Goal: Task Accomplishment & Management: Complete application form

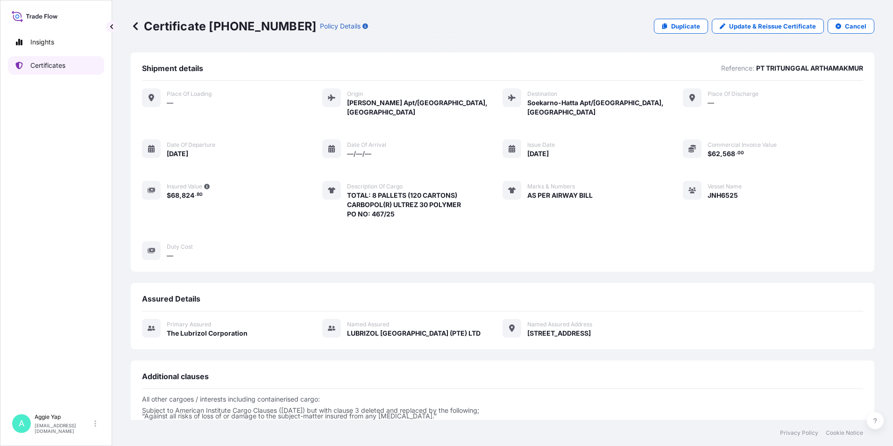
scroll to position [98, 0]
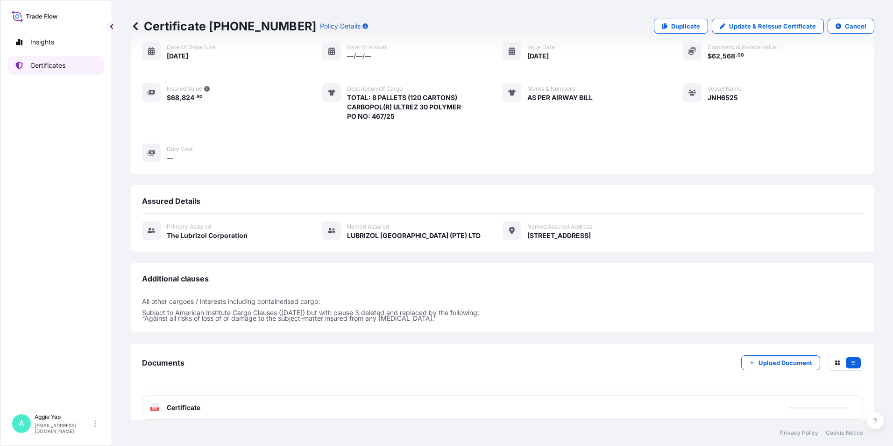
click at [43, 58] on link "Certificates" at bounding box center [56, 65] width 96 height 19
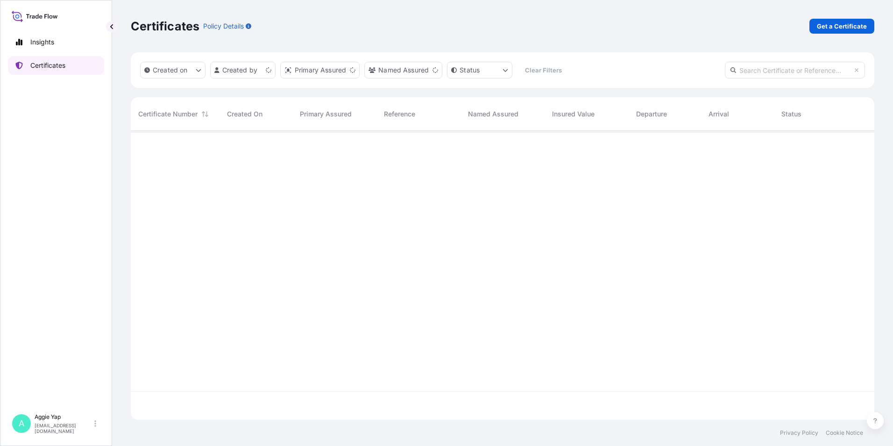
scroll to position [287, 737]
click at [829, 30] on p "Get a Certificate" at bounding box center [842, 25] width 50 height 9
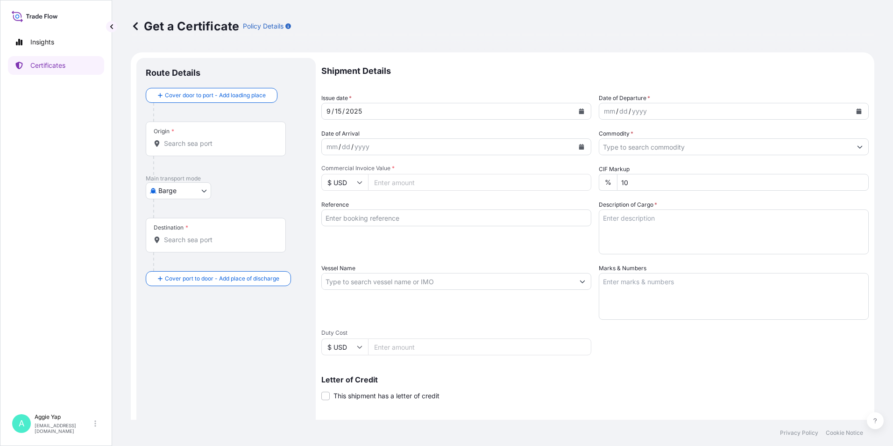
click at [174, 194] on body "Insights Certificates A [PERSON_NAME] [EMAIL_ADDRESS][DOMAIN_NAME] Get a Certif…" at bounding box center [446, 223] width 893 height 446
click at [178, 263] on span "Ocean Vessel" at bounding box center [184, 265] width 42 height 9
select select "Ocean Vessel"
click at [193, 151] on input "Origin *" at bounding box center [219, 146] width 110 height 9
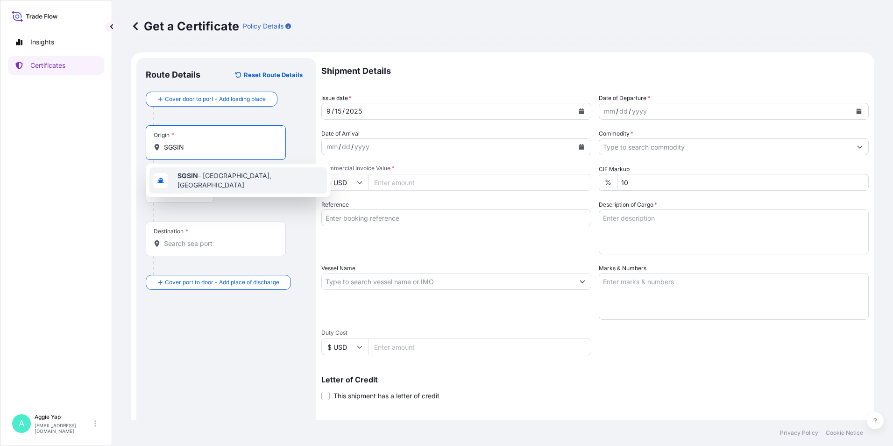
click at [168, 181] on div "Suggestions" at bounding box center [160, 180] width 15 height 15
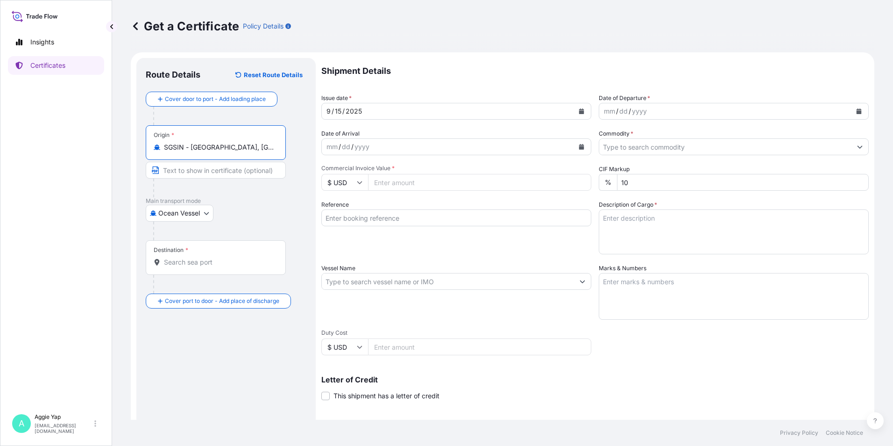
type input "SGSIN - [GEOGRAPHIC_DATA], [GEOGRAPHIC_DATA]"
click at [181, 267] on div "Destination *" at bounding box center [216, 257] width 140 height 35
click at [181, 267] on input "Destination *" at bounding box center [219, 261] width 110 height 9
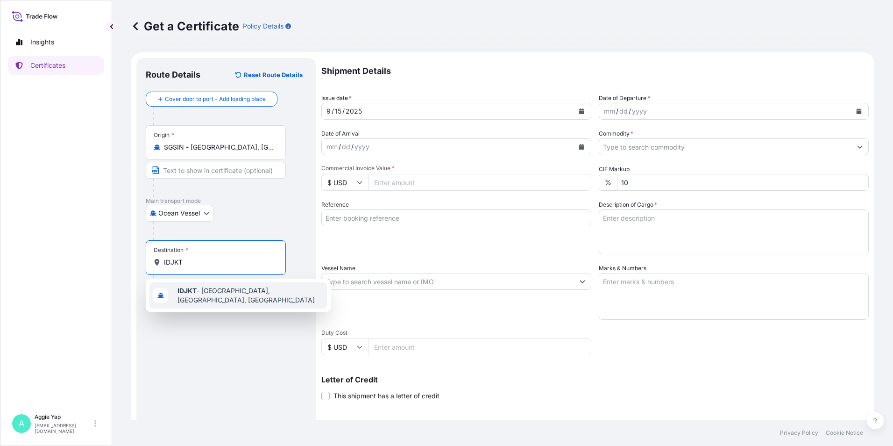
click at [209, 293] on span "IDJKT - [GEOGRAPHIC_DATA], [GEOGRAPHIC_DATA], [GEOGRAPHIC_DATA]" at bounding box center [251, 295] width 146 height 19
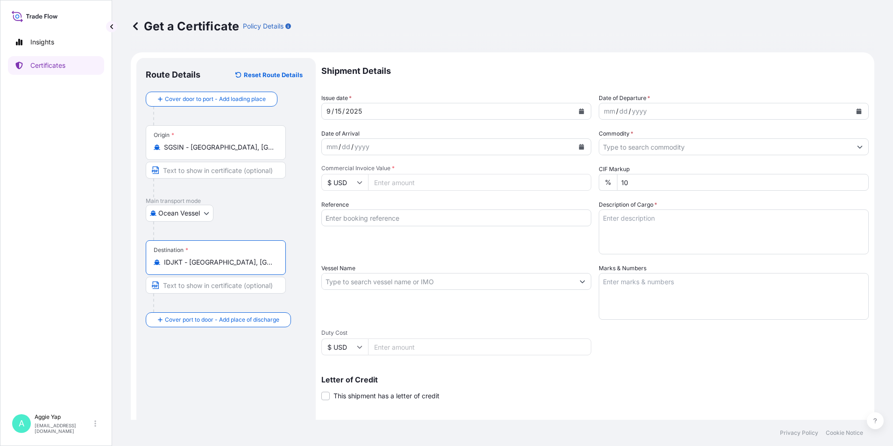
type input "IDJKT - [GEOGRAPHIC_DATA], [GEOGRAPHIC_DATA], [GEOGRAPHIC_DATA]"
click at [574, 108] on button "Calendar" at bounding box center [581, 111] width 15 height 15
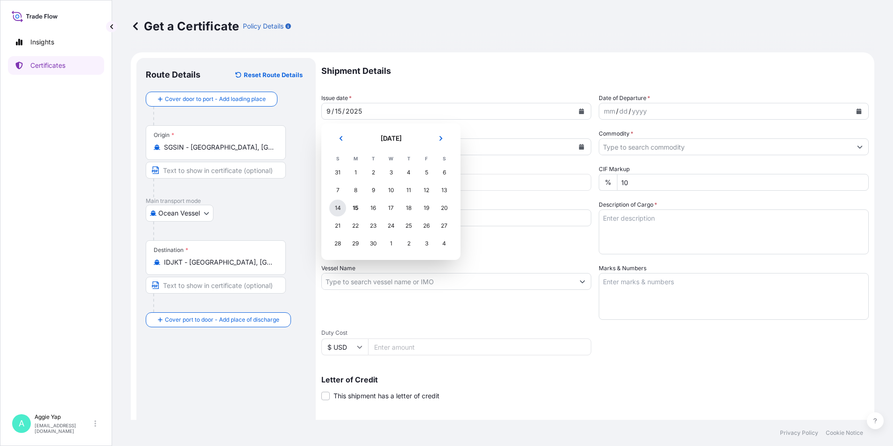
click at [341, 208] on div "14" at bounding box center [337, 207] width 17 height 17
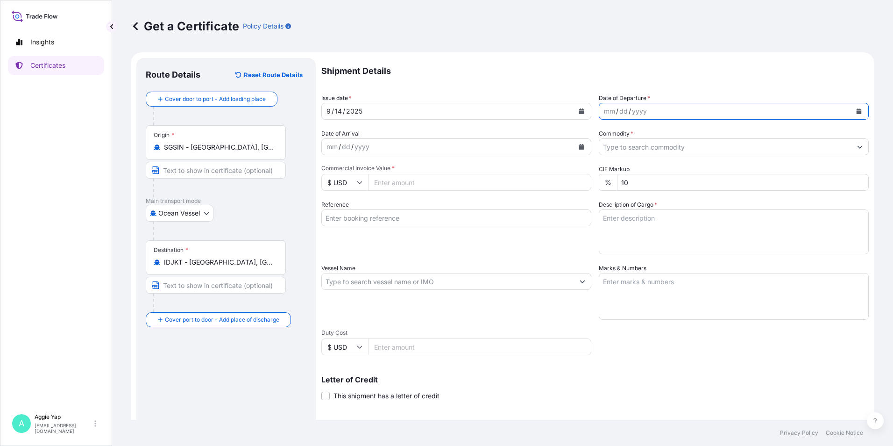
click at [857, 113] on icon "Calendar" at bounding box center [859, 111] width 5 height 6
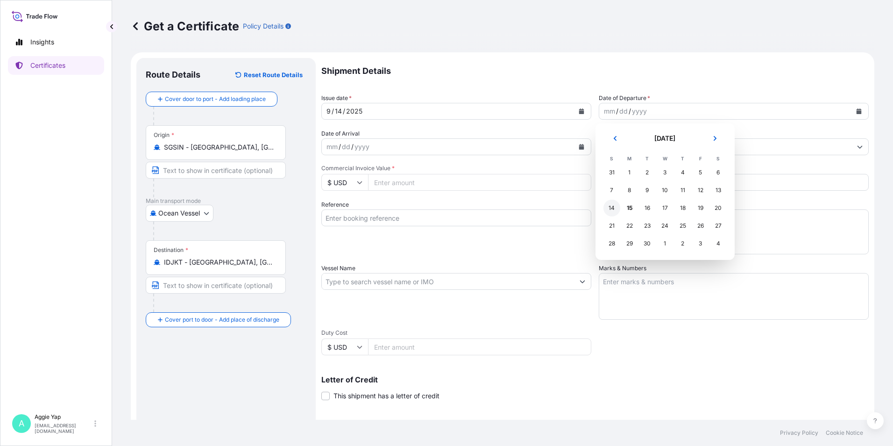
click at [610, 213] on div "14" at bounding box center [612, 207] width 17 height 17
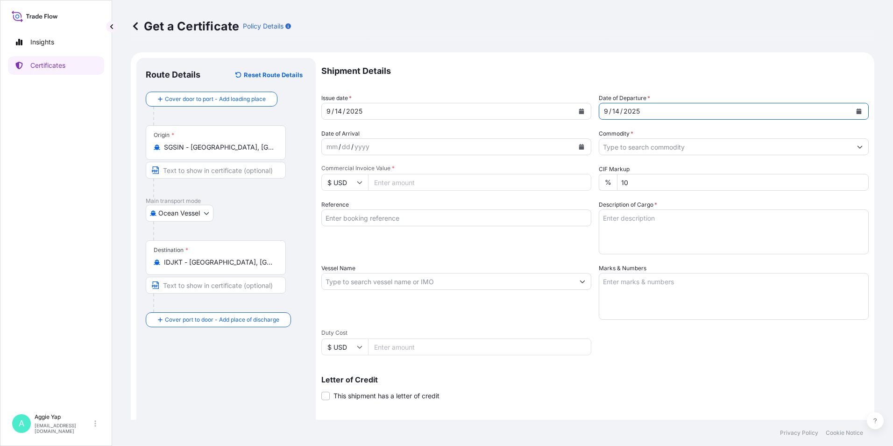
click at [636, 148] on input "Commodity *" at bounding box center [725, 146] width 252 height 17
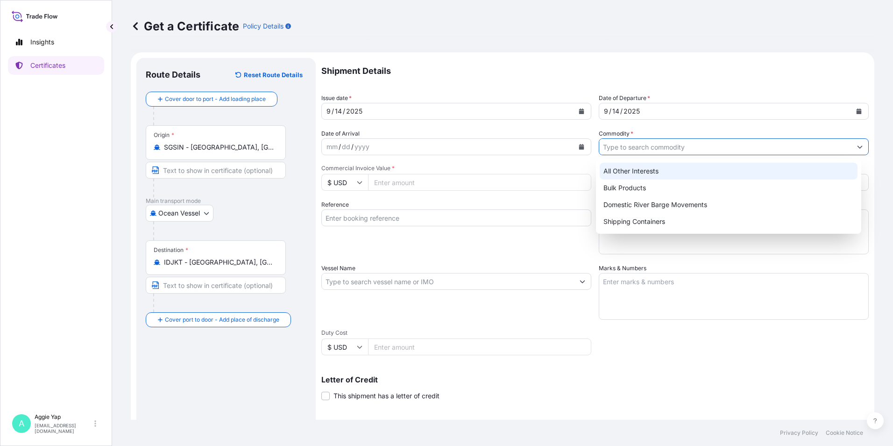
click at [633, 173] on div "All Other Interests" at bounding box center [729, 171] width 258 height 17
type input "All Other Interests"
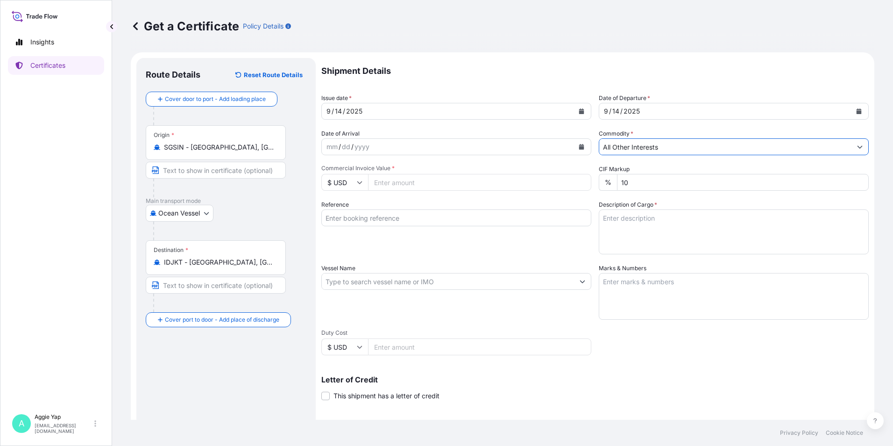
drag, startPoint x: 446, startPoint y: 182, endPoint x: 459, endPoint y: 173, distance: 15.4
click at [447, 180] on input "Commercial Invoice Value *" at bounding box center [479, 182] width 223 height 17
type input "40024.05"
click at [374, 222] on input "Reference" at bounding box center [456, 217] width 270 height 17
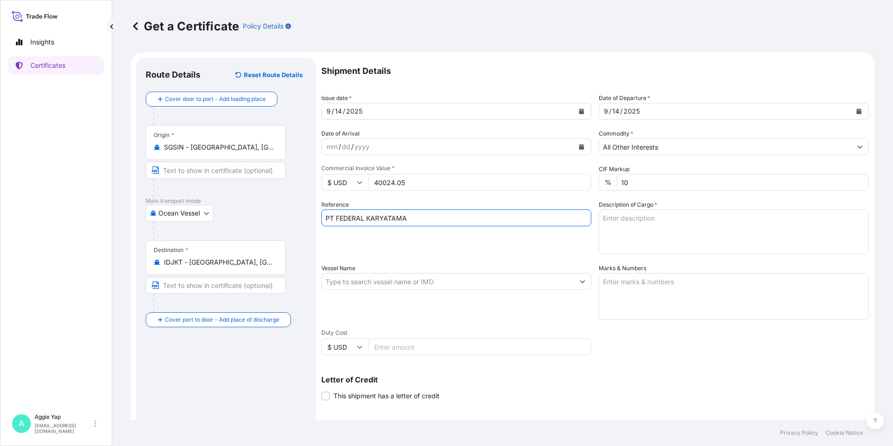
type input "PT FEDERAL KARYATAMA"
click at [409, 282] on input "Vessel Name" at bounding box center [448, 281] width 252 height 17
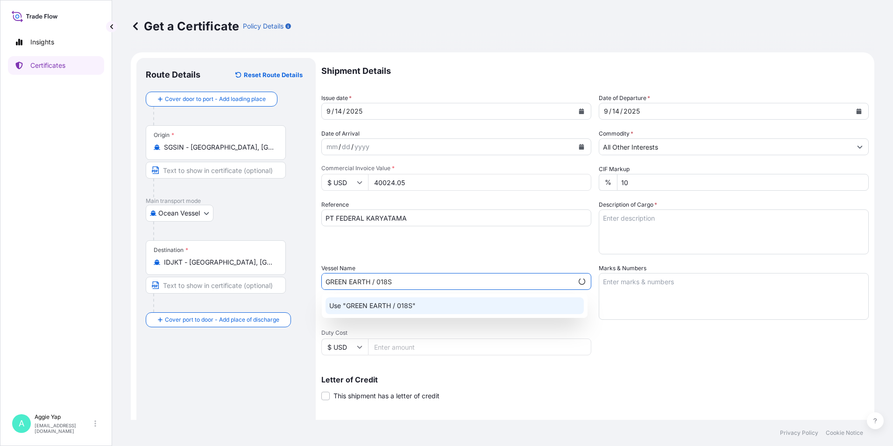
click at [447, 301] on div "Use "GREEN EARTH / 018S"" at bounding box center [455, 305] width 258 height 17
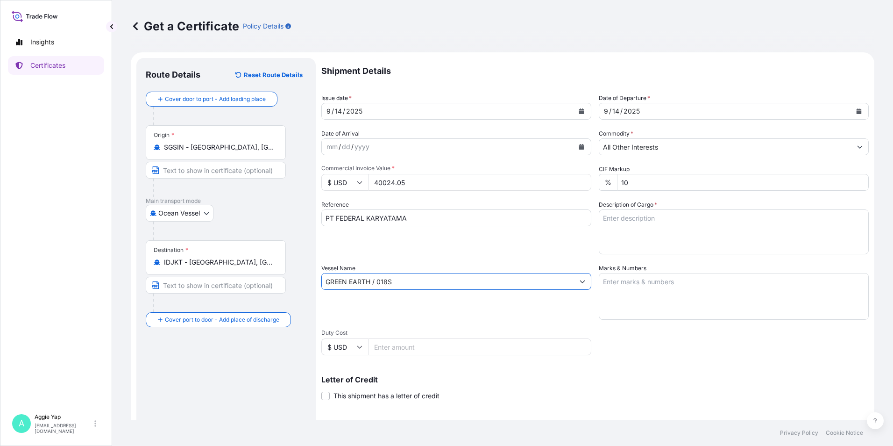
type input "GREEN EARTH / 018S"
click at [663, 282] on textarea "Marks & Numbers" at bounding box center [734, 296] width 270 height 47
type textarea "AS PER BILL OF LADING"
drag, startPoint x: 652, startPoint y: 248, endPoint x: 652, endPoint y: 242, distance: 6.1
click at [652, 243] on textarea "Description of Cargo *" at bounding box center [734, 231] width 270 height 45
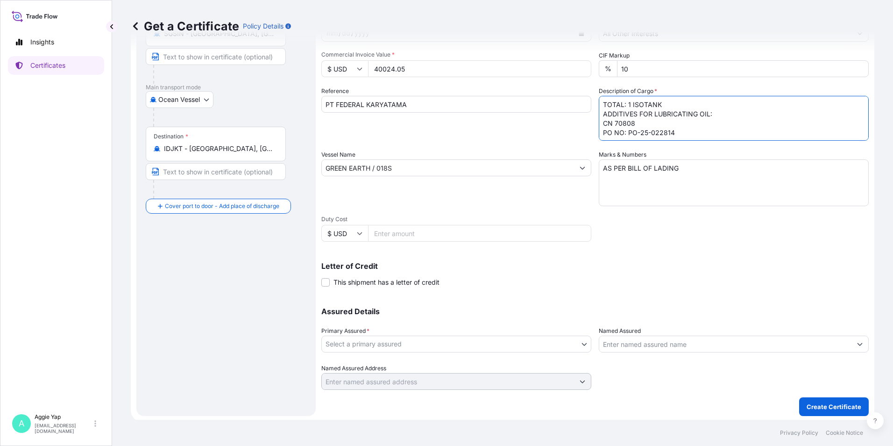
scroll to position [115, 0]
type textarea "TOTAL: 1 ISOTANK ADDITIVES FOR LUBRICATING OIL: CN 70808 PO NO: PO-25-022814"
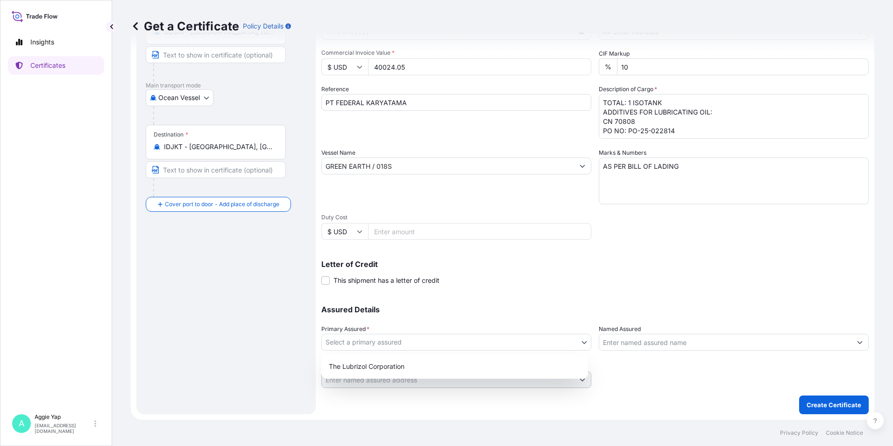
click at [360, 338] on body "Insights Certificates A [PERSON_NAME] [EMAIL_ADDRESS][DOMAIN_NAME] Get a Certif…" at bounding box center [446, 223] width 893 height 446
click at [369, 364] on div "The Lubrizol Corporation" at bounding box center [454, 366] width 259 height 17
select select "31566"
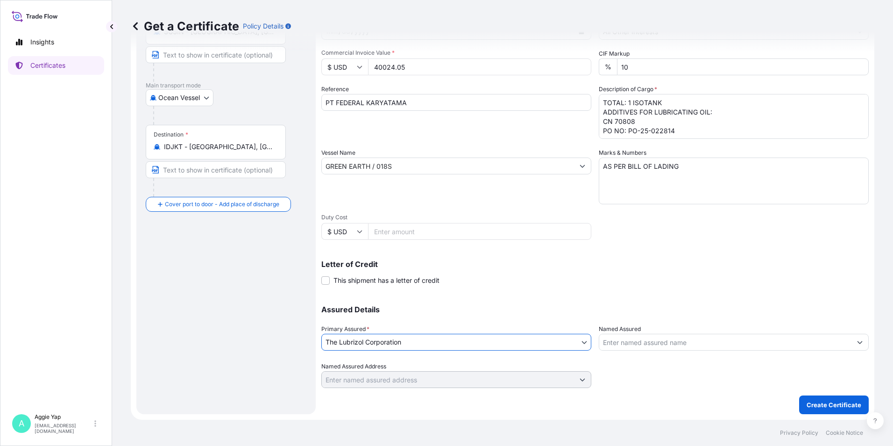
drag, startPoint x: 628, startPoint y: 342, endPoint x: 691, endPoint y: 349, distance: 63.0
click at [629, 342] on input "Named Assured" at bounding box center [725, 342] width 252 height 17
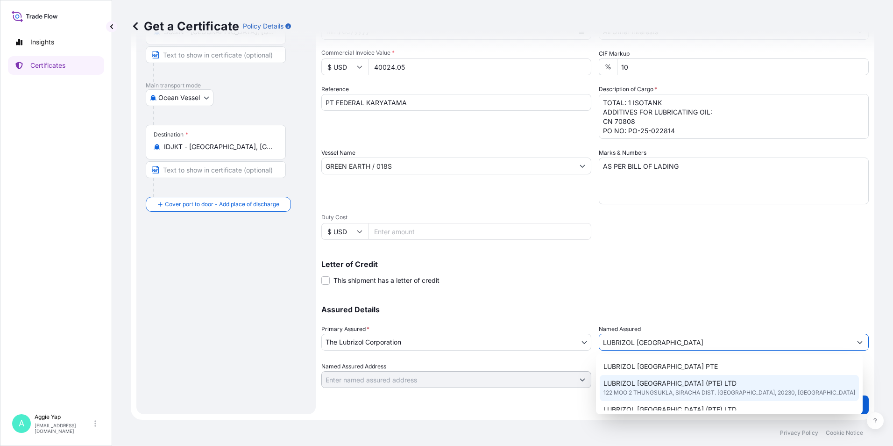
scroll to position [47, 0]
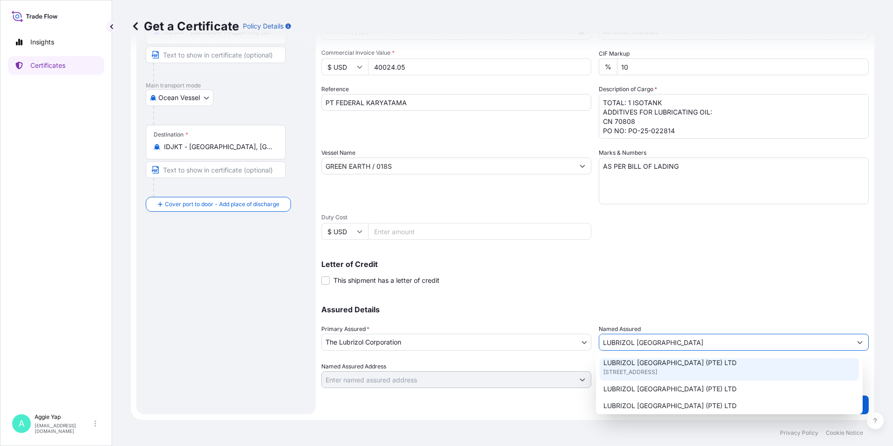
click at [647, 369] on span "[STREET_ADDRESS]" at bounding box center [631, 371] width 54 height 9
type input "LUBRIZOL [GEOGRAPHIC_DATA] (PTE) LTD"
type input "[STREET_ADDRESS]"
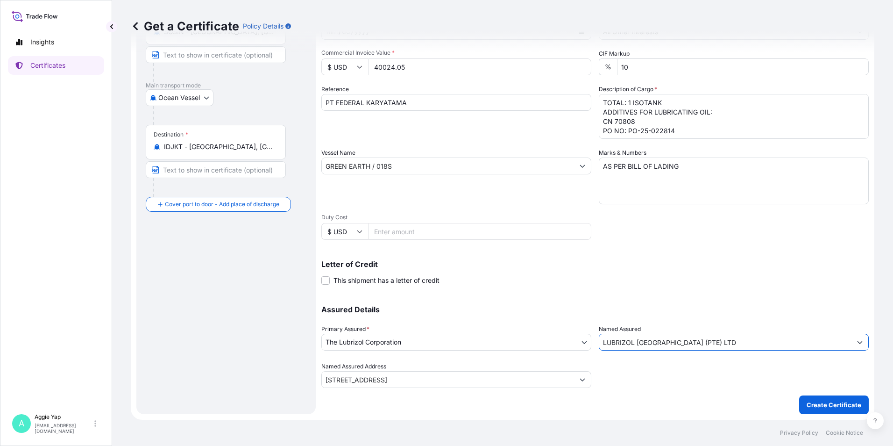
type input "LUBRIZOL [GEOGRAPHIC_DATA] (PTE) LTD"
click at [653, 305] on p "Assured Details" at bounding box center [594, 308] width 547 height 7
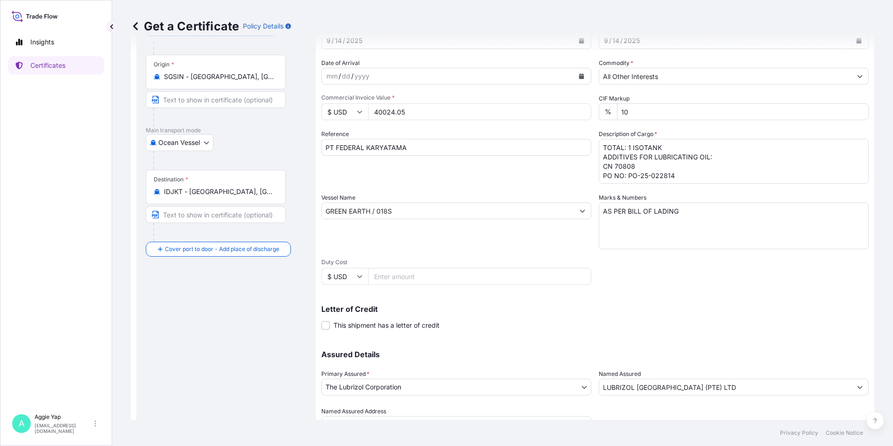
scroll to position [115, 0]
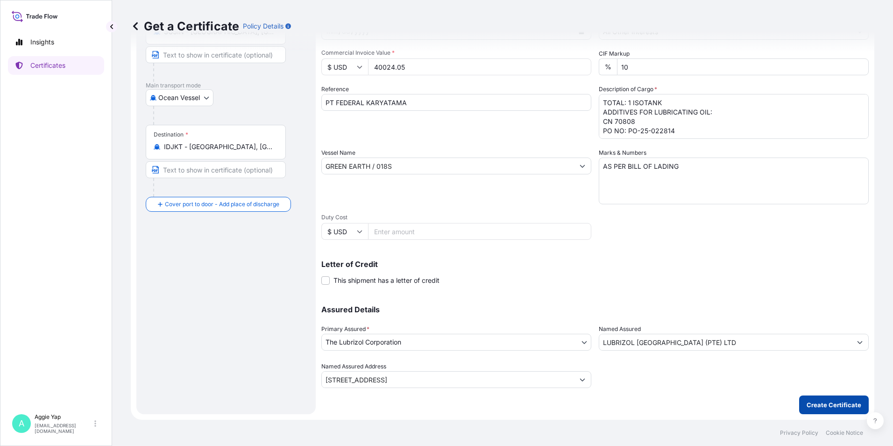
click at [812, 406] on p "Create Certificate" at bounding box center [834, 404] width 55 height 9
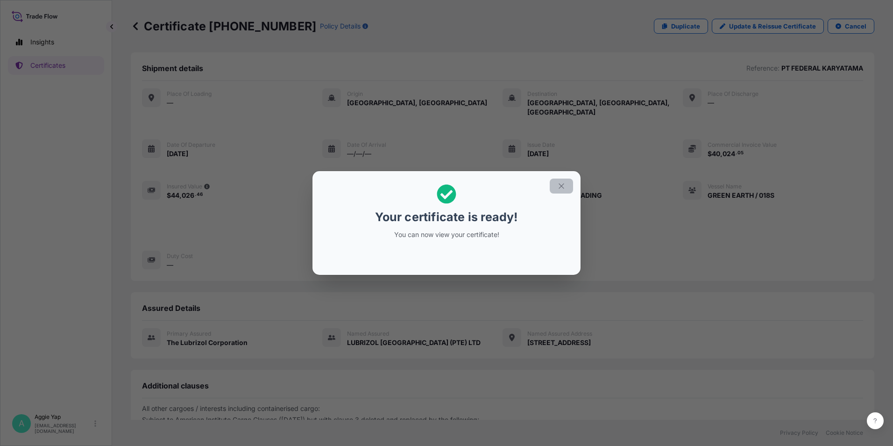
click at [559, 185] on icon "button" at bounding box center [561, 186] width 8 height 8
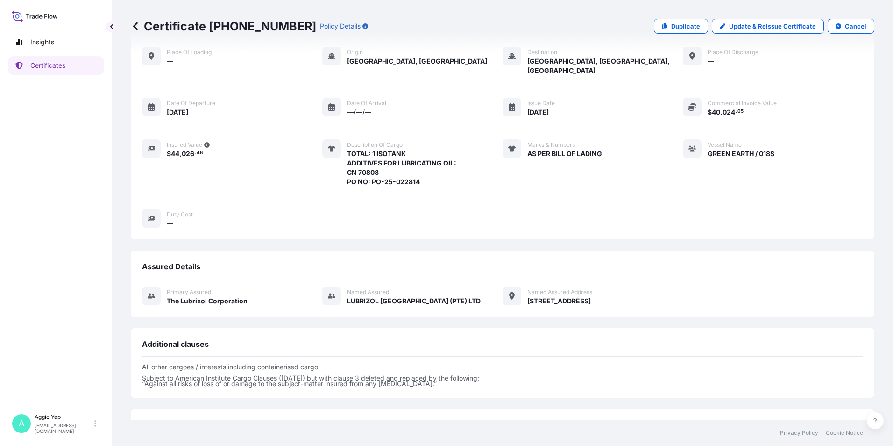
scroll to position [109, 0]
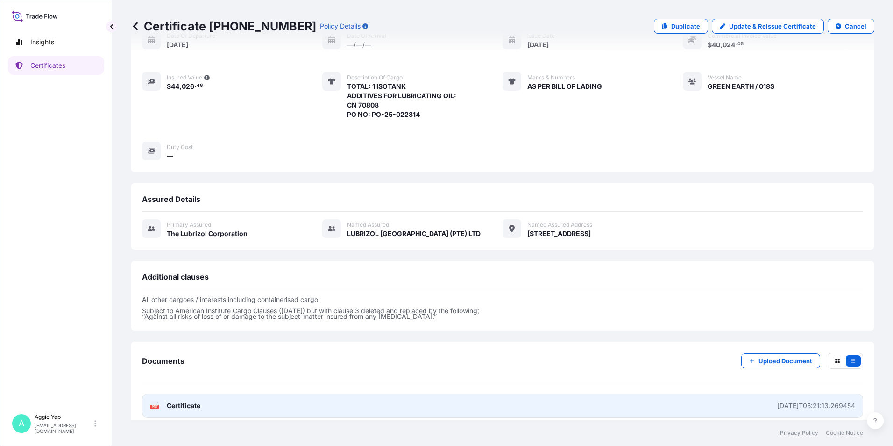
click at [276, 393] on link "PDF Certificate [DATE]T05:21:13.269454" at bounding box center [502, 405] width 721 height 24
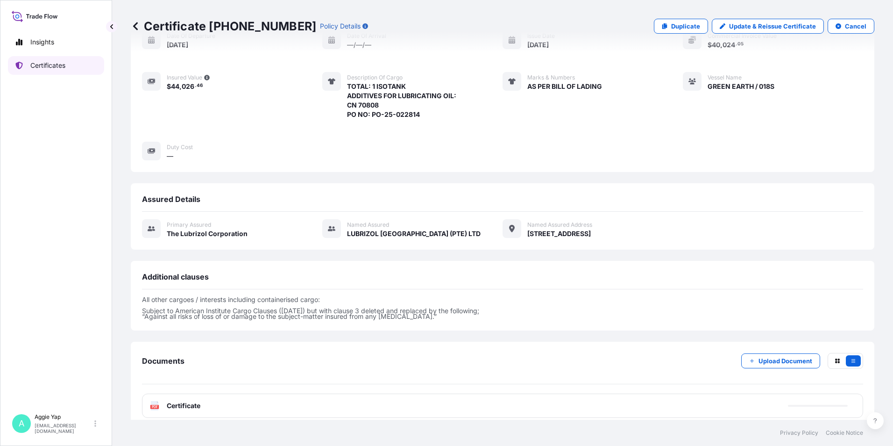
click at [42, 70] on link "Certificates" at bounding box center [56, 65] width 96 height 19
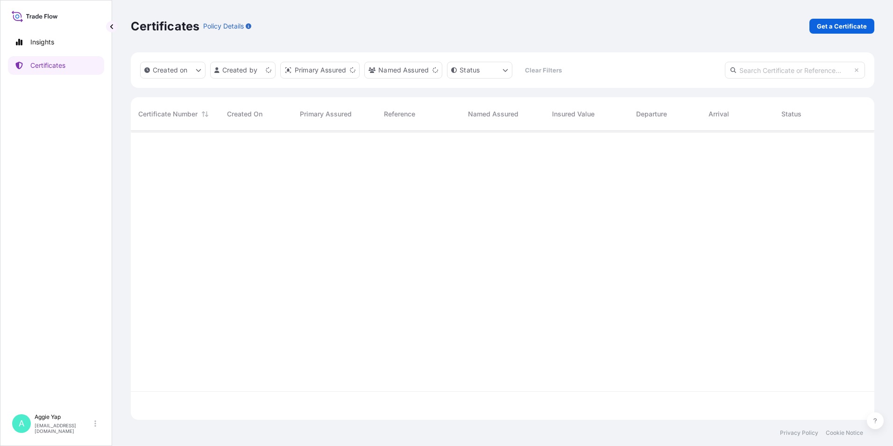
scroll to position [287, 737]
click at [840, 33] on link "Get a Certificate" at bounding box center [842, 26] width 65 height 15
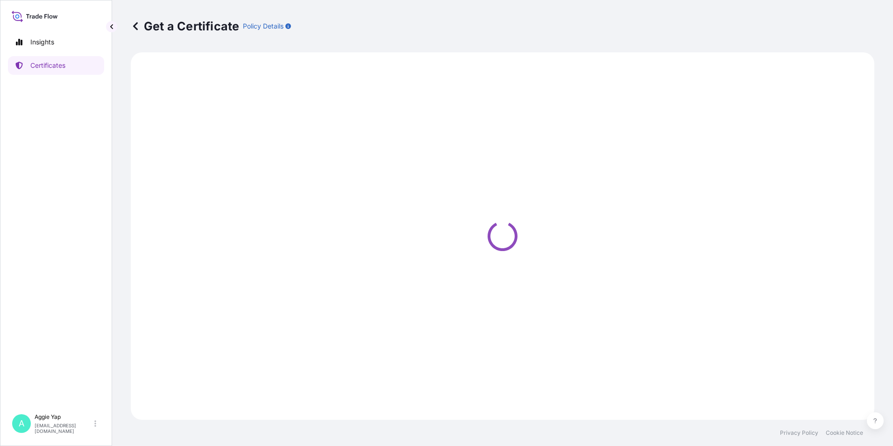
select select "Barge"
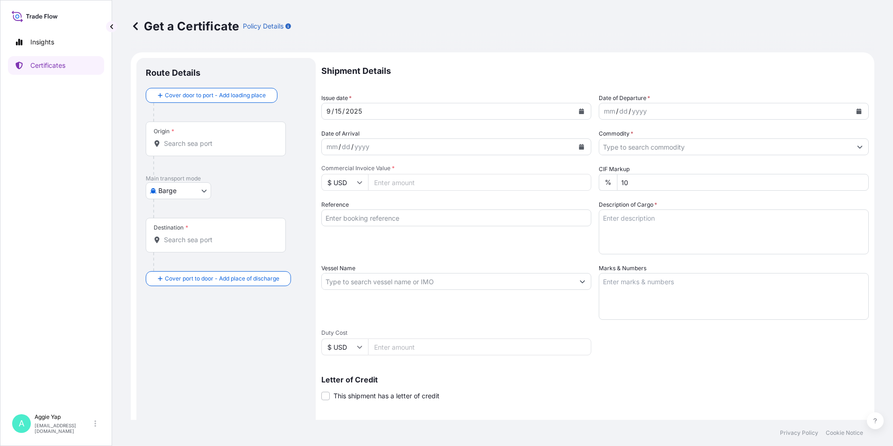
click at [614, 275] on textarea "Marks & Numbers" at bounding box center [734, 296] width 270 height 47
click at [641, 223] on textarea "Description of Cargo *" at bounding box center [734, 231] width 270 height 45
paste textarea "TOTAL : 5 PALLETS (54 PACKAGES) CARBOPOL(R) 981 POLYMER CARBOPOL(R) SC-200 POLY…"
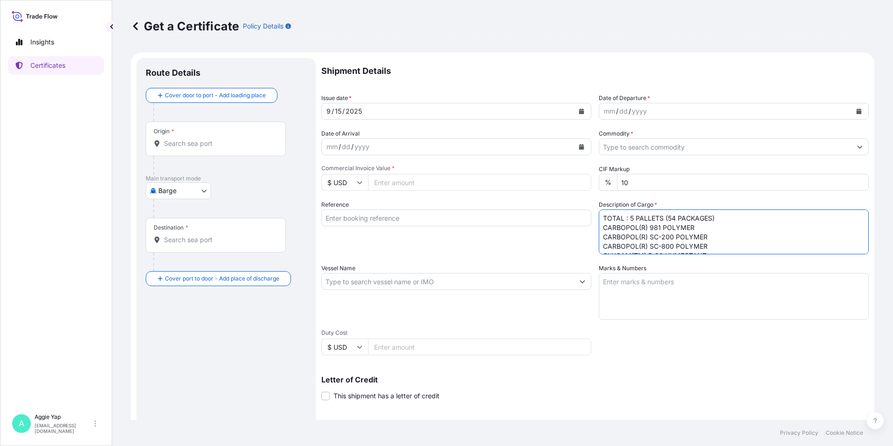
scroll to position [62, 0]
drag, startPoint x: 721, startPoint y: 219, endPoint x: 565, endPoint y: 224, distance: 156.1
click at [565, 224] on div "Shipment Details Issue date * [DATE] Date of Departure * mm / dd / yyyy Date of…" at bounding box center [594, 280] width 547 height 445
click at [601, 239] on textarea "TOTAL : 5 PALLETS (54 PACKAGES) CARBOPOL(R) 981 POLYMER CARBOPOL(R) SC-200 POLY…" at bounding box center [734, 231] width 270 height 45
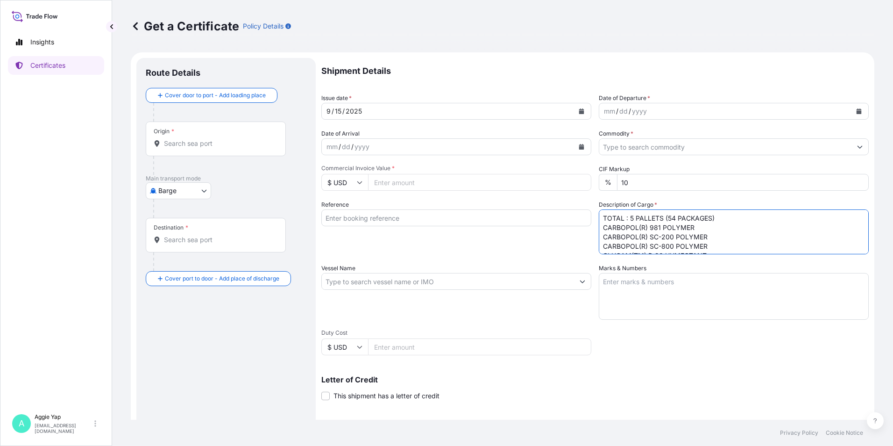
click at [696, 230] on textarea "TOTAL : 5 PALLETS (54 PACKAGES) CARBOPOL(R) 981 POLYMER CARBOPOL(R) SC-200 POLY…" at bounding box center [734, 231] width 270 height 45
click at [722, 216] on textarea "TOTAL : 5 PALLETS (54 PACKAGES) CARBOPOL(R) 981 POLYMER CARBOPOL(R) SC-200 POLY…" at bounding box center [734, 231] width 270 height 45
click at [599, 245] on textarea "TOTAL : 5 PALLETS (54 PACKAGES) CARBOPOL(R) 981 POLYMER CARBOPOL(R) SC-200 POLY…" at bounding box center [734, 231] width 270 height 45
click at [599, 244] on textarea "TOTAL : 5 PALLETS (54 PACKAGES) CARBOPOL(R) 981 POLYMER, CARBOPOL(R) SC-200 POL…" at bounding box center [734, 231] width 270 height 45
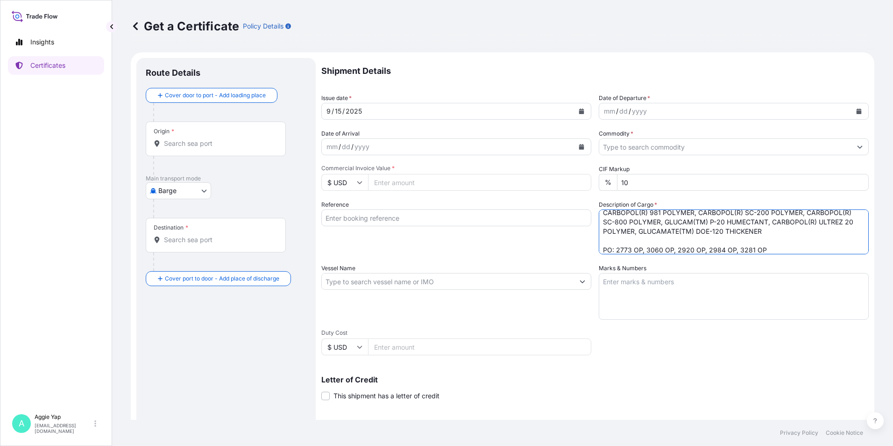
scroll to position [34, 0]
type textarea "TOTAL : 5 PALLETS (54 PACKAGES) CARBOPOL(R) 981 POLYMER, CARBOPOL(R) SC-200 POL…"
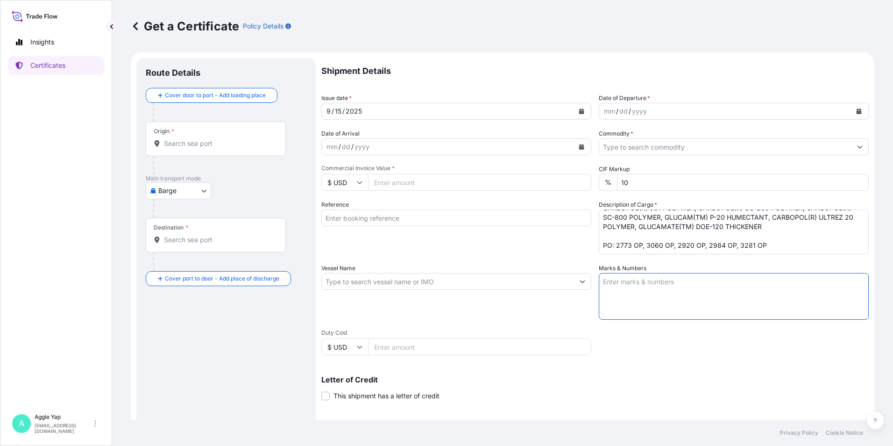
click at [637, 291] on textarea "Marks & Numbers" at bounding box center [734, 296] width 270 height 47
type textarea "AS PER BILL OF LADING"
click at [579, 111] on icon "Calendar" at bounding box center [581, 111] width 5 height 6
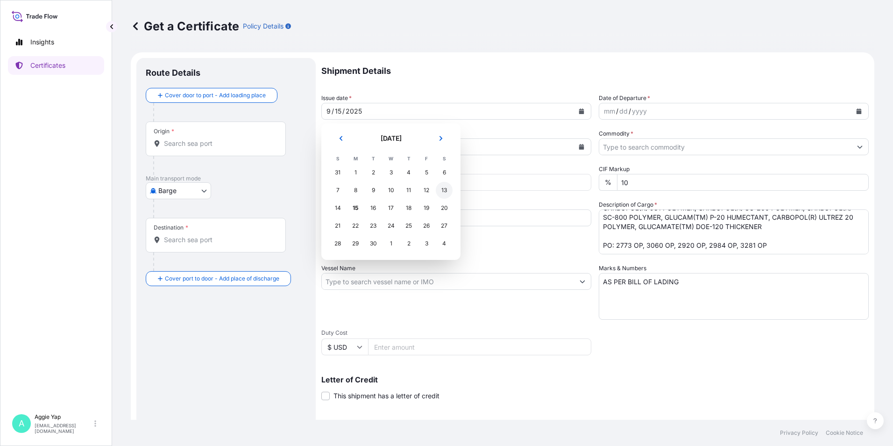
click at [443, 191] on div "13" at bounding box center [444, 190] width 17 height 17
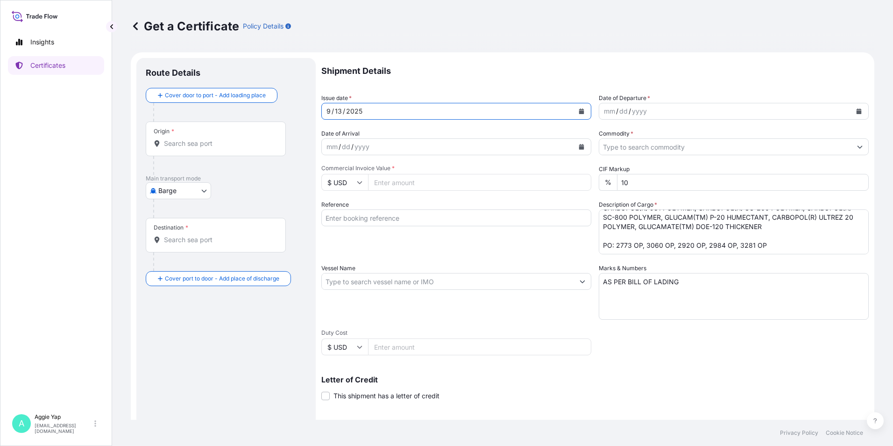
click at [857, 113] on icon "Calendar" at bounding box center [859, 111] width 5 height 6
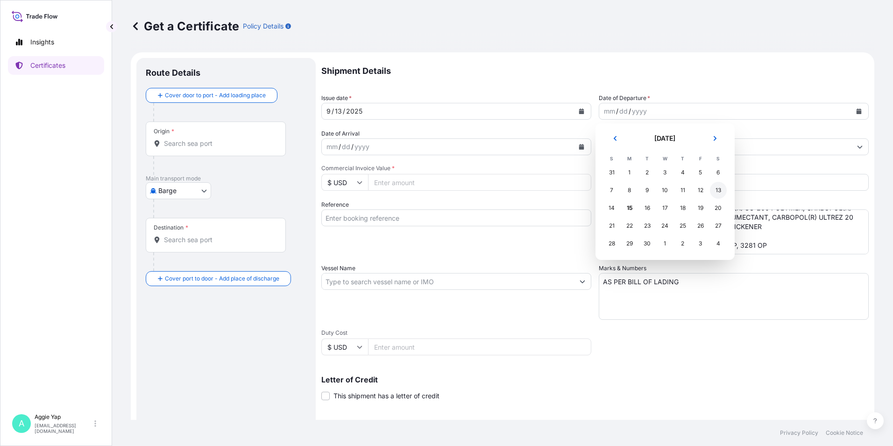
click at [715, 185] on div "13" at bounding box center [718, 190] width 17 height 17
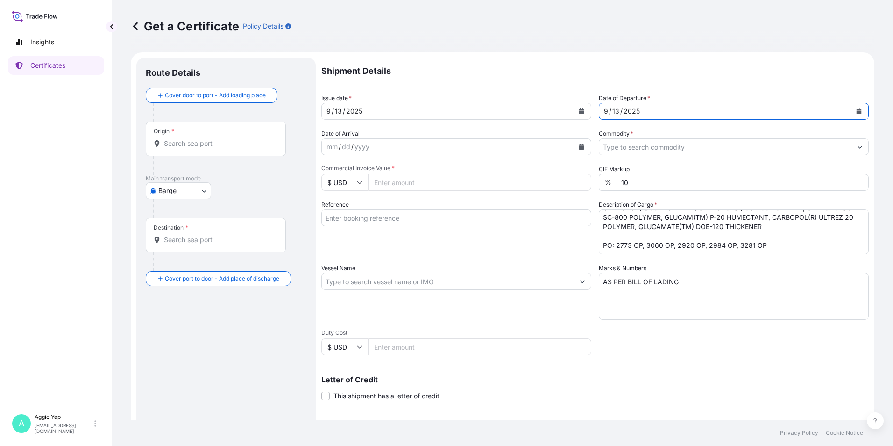
click at [638, 151] on input "Commodity *" at bounding box center [725, 146] width 252 height 17
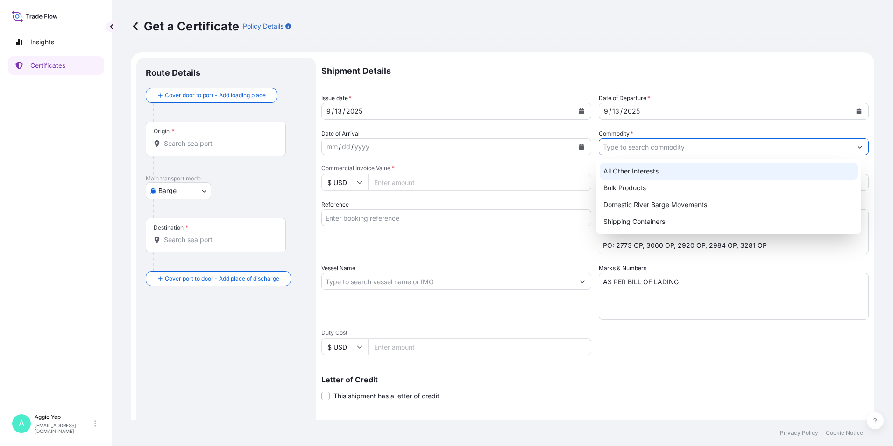
click at [630, 172] on div "All Other Interests" at bounding box center [729, 171] width 258 height 17
type input "All Other Interests"
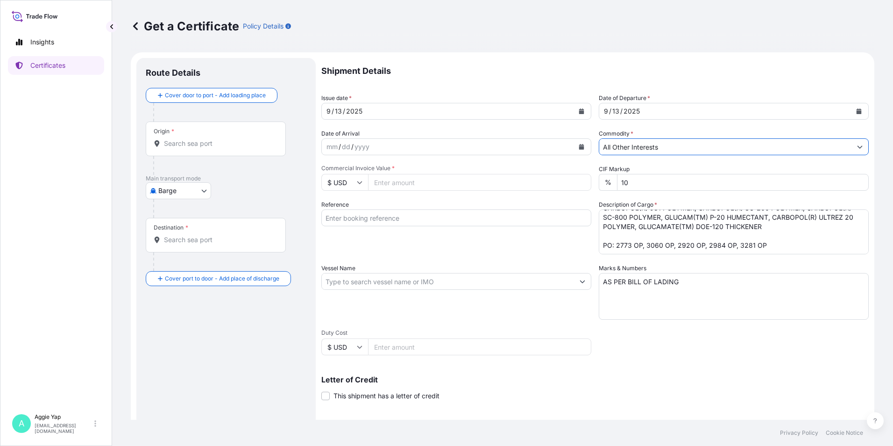
click at [226, 141] on input "Origin *" at bounding box center [219, 143] width 110 height 9
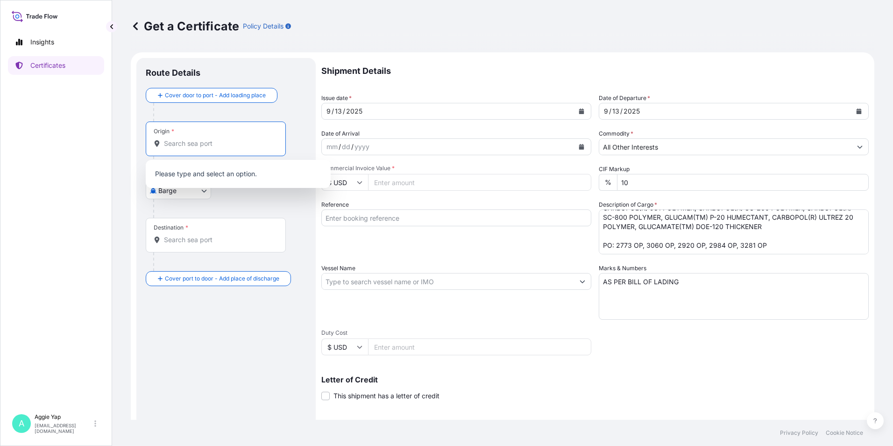
click at [179, 189] on body "4 options available. 0 options available. Insights Certificates A [PERSON_NAME]…" at bounding box center [446, 223] width 893 height 446
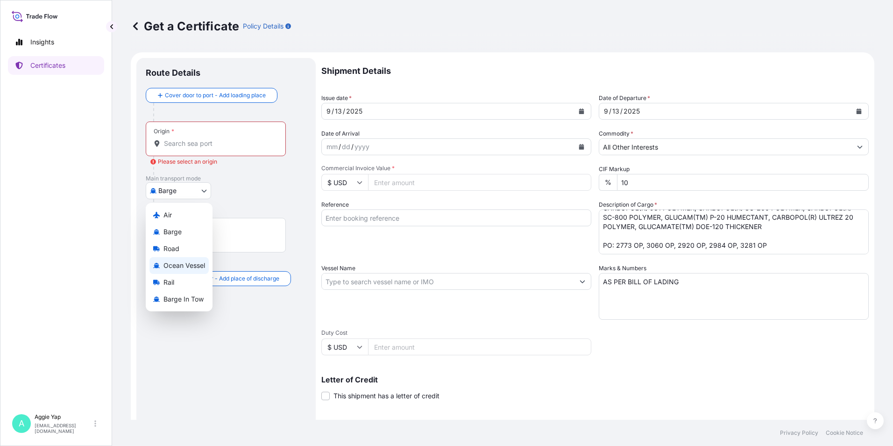
click at [194, 268] on span "Ocean Vessel" at bounding box center [184, 265] width 42 height 9
select select "Ocean Vessel"
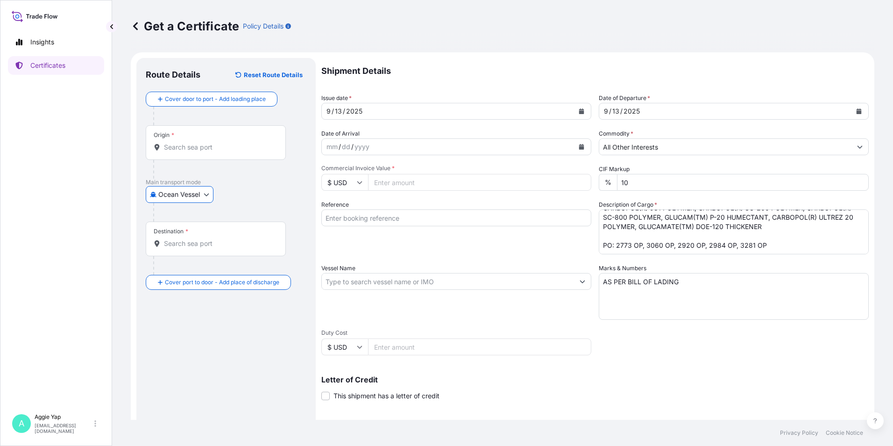
click at [223, 149] on input "Origin *" at bounding box center [219, 146] width 110 height 9
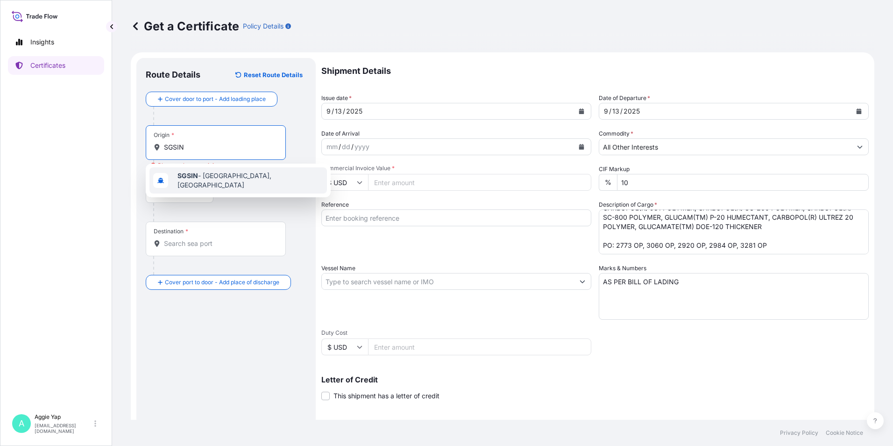
click at [204, 182] on span "SGSIN - [GEOGRAPHIC_DATA], [GEOGRAPHIC_DATA]" at bounding box center [251, 180] width 146 height 19
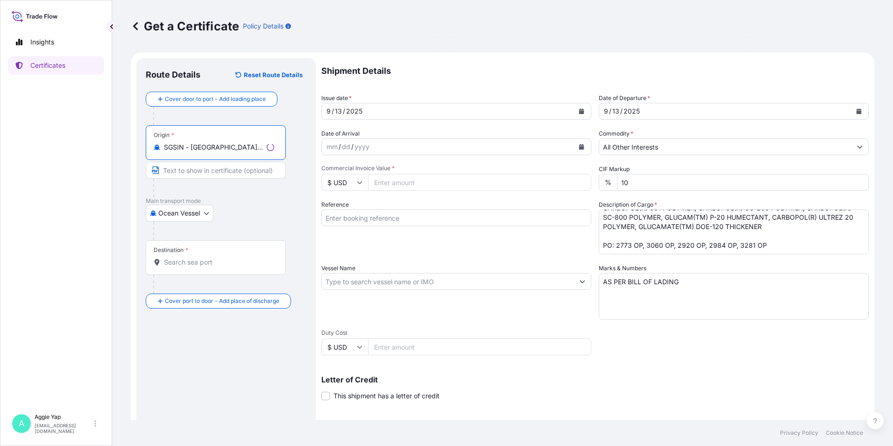
type input "SGSIN - [GEOGRAPHIC_DATA], [GEOGRAPHIC_DATA]"
click at [200, 271] on div "Destination *" at bounding box center [216, 257] width 140 height 35
click at [200, 267] on input "Destination *" at bounding box center [219, 261] width 110 height 9
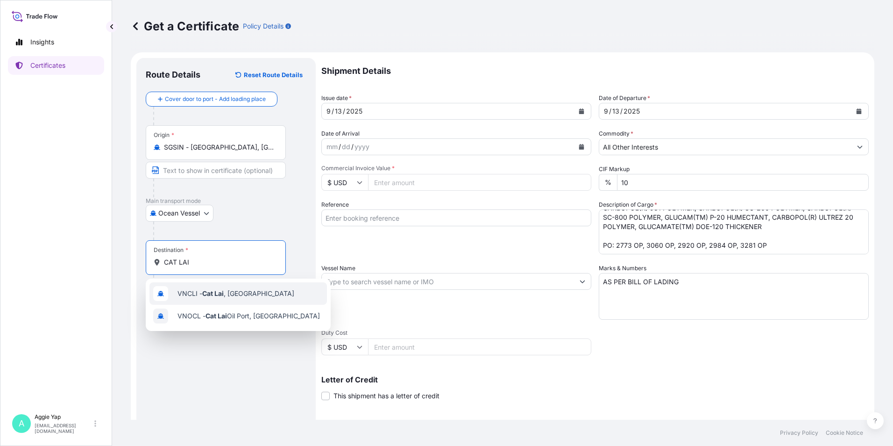
click at [243, 298] on div "VNCLI - Cat Lai , [GEOGRAPHIC_DATA]" at bounding box center [238, 293] width 178 height 22
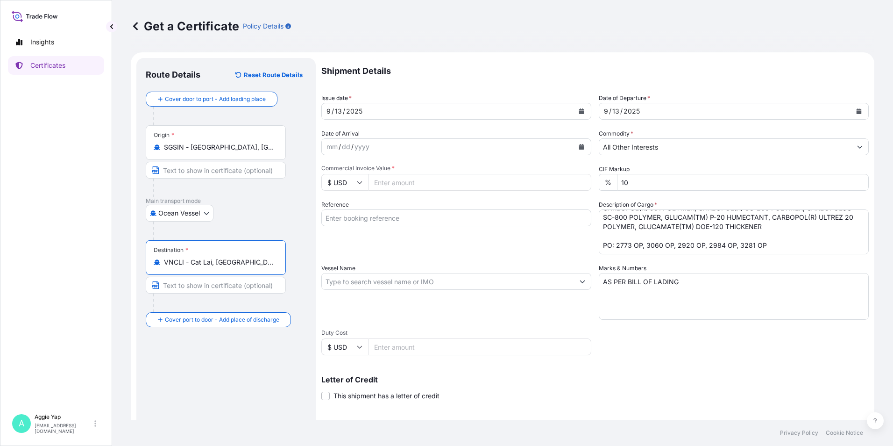
type input "VNCLI - Cat Lai, [GEOGRAPHIC_DATA]"
click at [360, 287] on input "Vessel Name" at bounding box center [448, 281] width 252 height 17
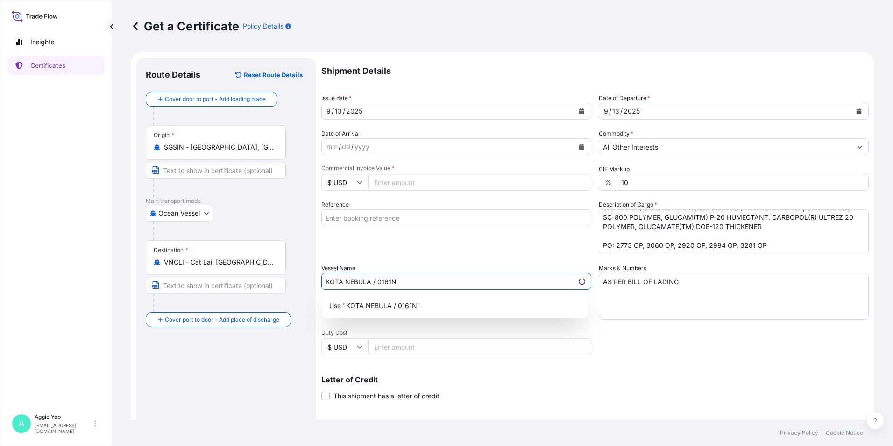
type input "KOTA NEBULA / 0161N"
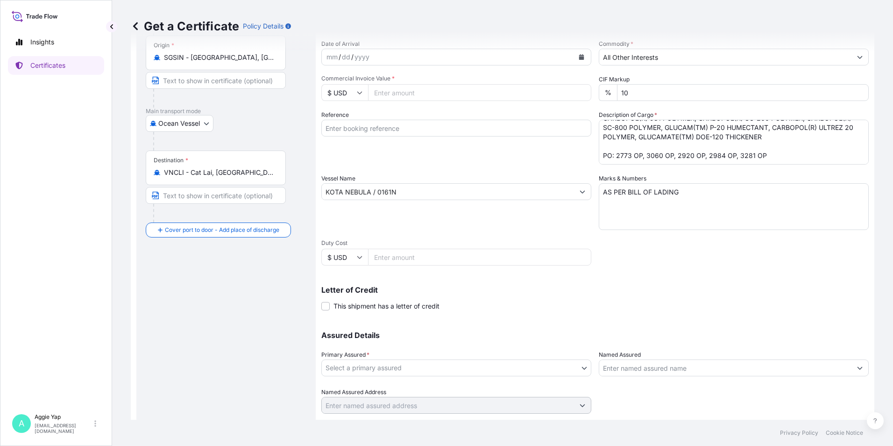
scroll to position [93, 0]
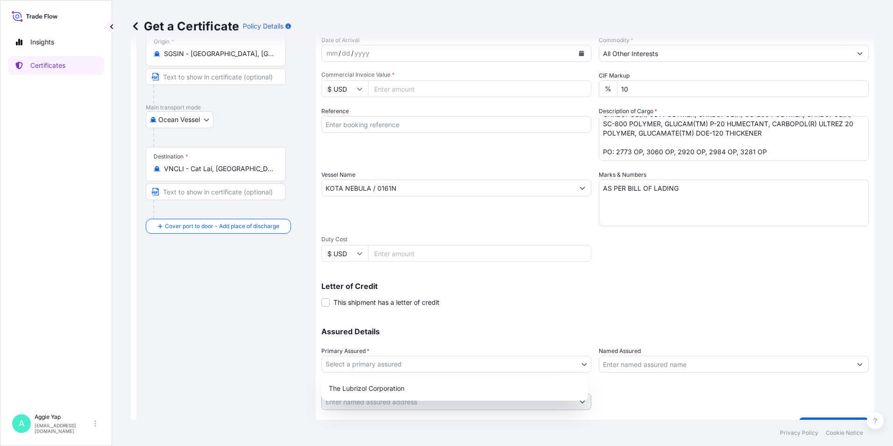
click at [371, 367] on body "Insights Certificates A [PERSON_NAME] [EMAIL_ADDRESS][DOMAIN_NAME] Get a Certif…" at bounding box center [446, 223] width 893 height 446
click at [367, 382] on div "The Lubrizol Corporation" at bounding box center [454, 388] width 259 height 17
select select "31566"
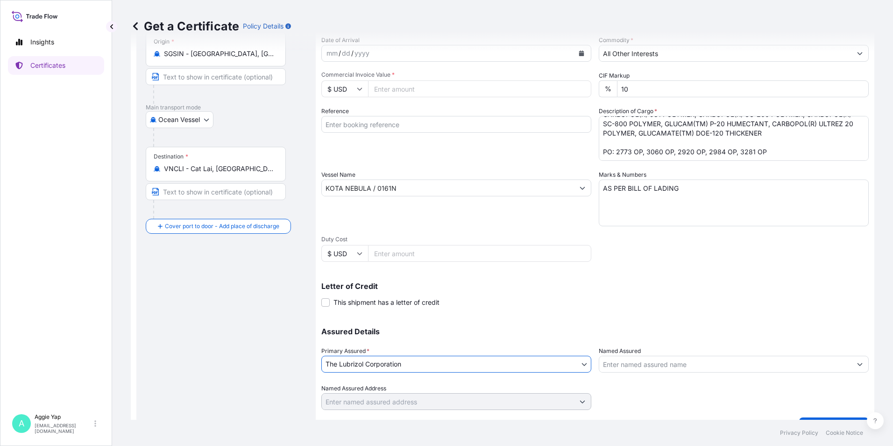
click at [630, 364] on input "Named Assured" at bounding box center [725, 363] width 252 height 17
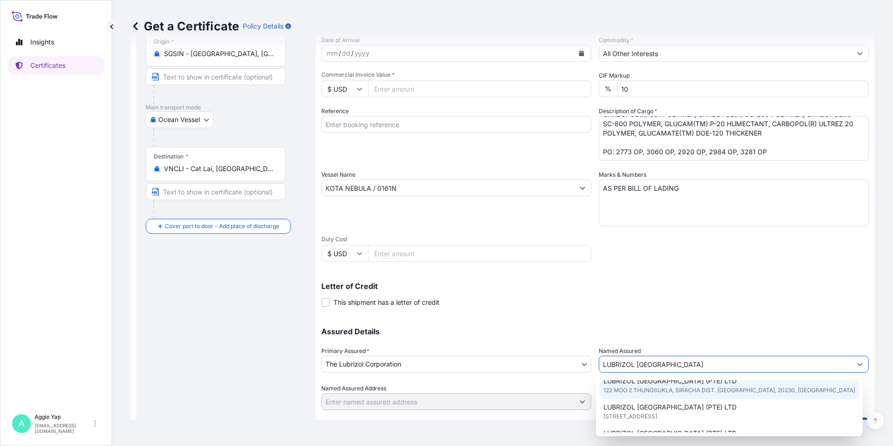
scroll to position [47, 0]
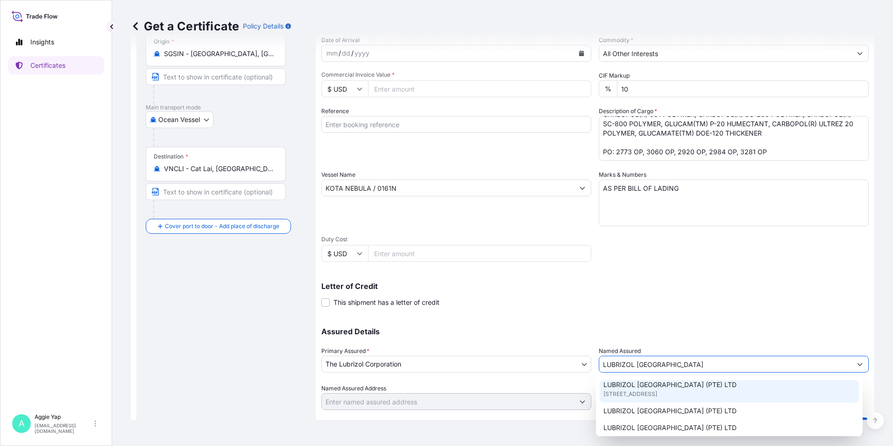
click at [657, 396] on span "[STREET_ADDRESS]" at bounding box center [631, 393] width 54 height 9
type input "LUBRIZOL [GEOGRAPHIC_DATA] (PTE) LTD"
type input "[STREET_ADDRESS]"
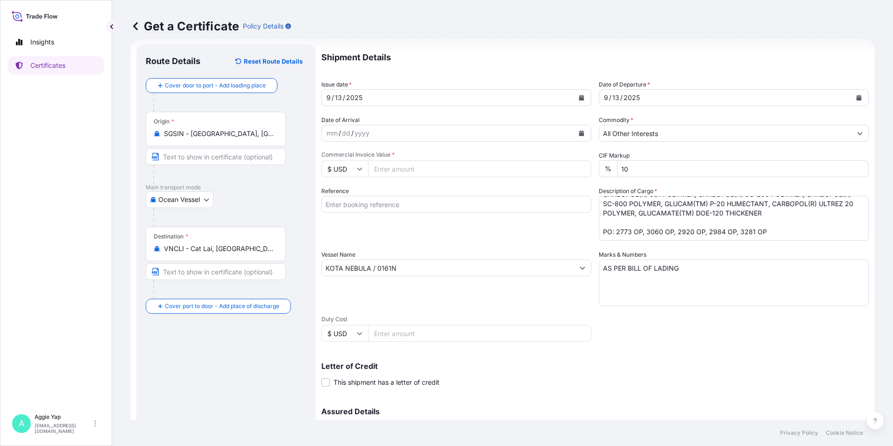
scroll to position [0, 0]
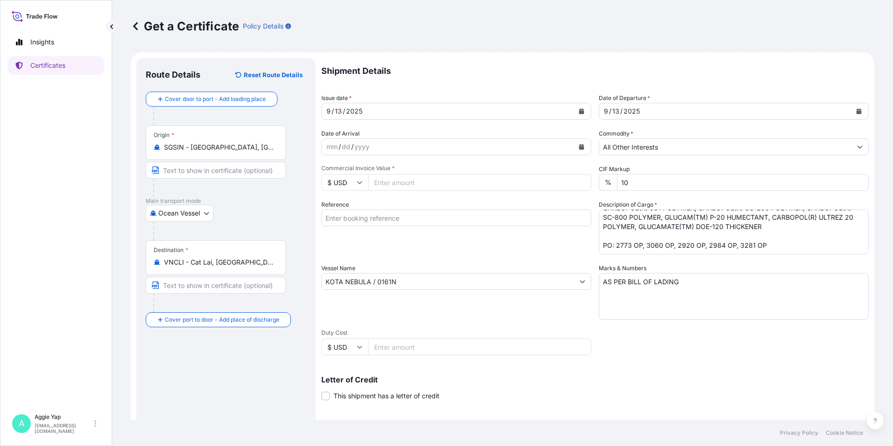
type input "LUBRIZOL [GEOGRAPHIC_DATA] (PTE) LTD"
click at [394, 185] on input "Commercial Invoice Value *" at bounding box center [479, 182] width 223 height 17
type input "33645.42"
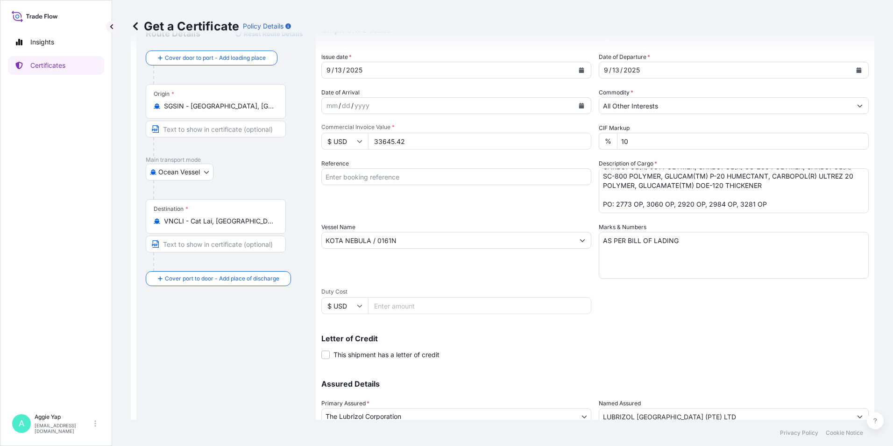
scroll to position [115, 0]
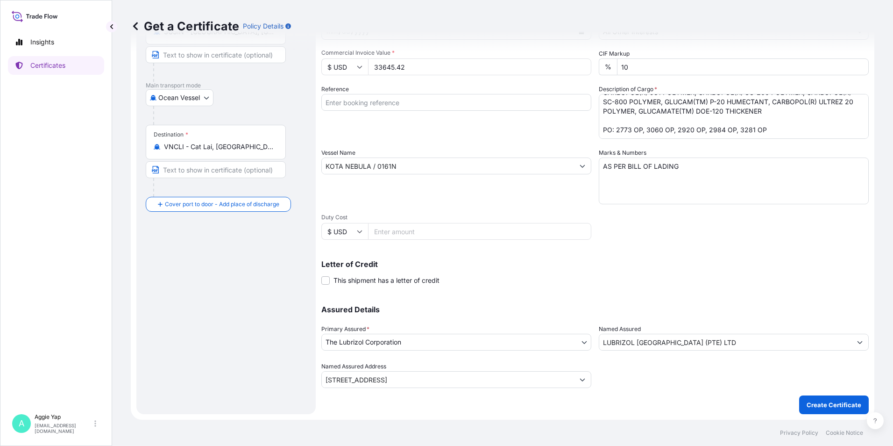
click at [394, 342] on body "Insights Certificates A [PERSON_NAME] [EMAIL_ADDRESS][DOMAIN_NAME] Get a Certif…" at bounding box center [446, 223] width 893 height 446
click at [816, 401] on p "Create Certificate" at bounding box center [834, 404] width 55 height 9
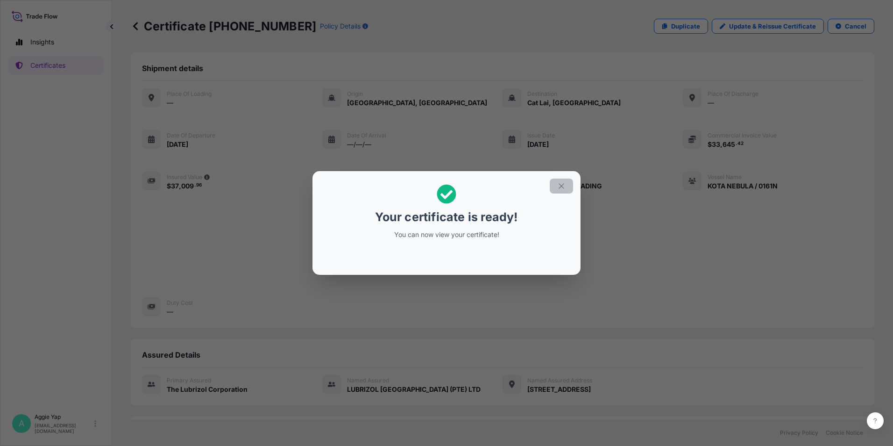
click at [560, 186] on icon "button" at bounding box center [561, 186] width 8 height 8
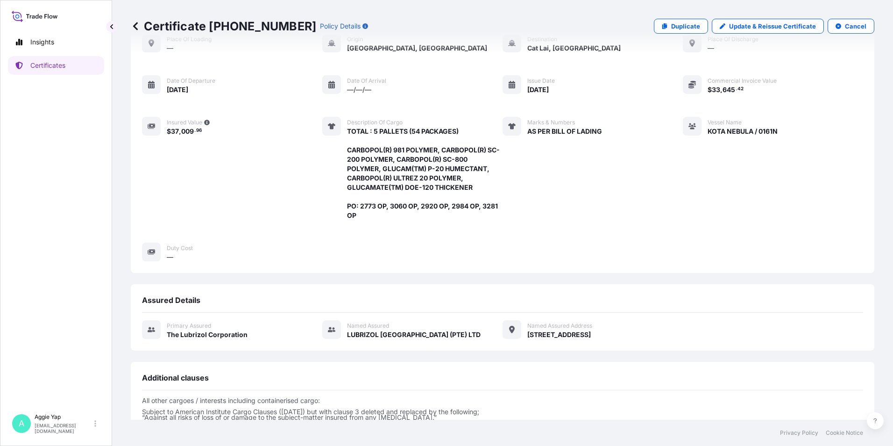
scroll to position [165, 0]
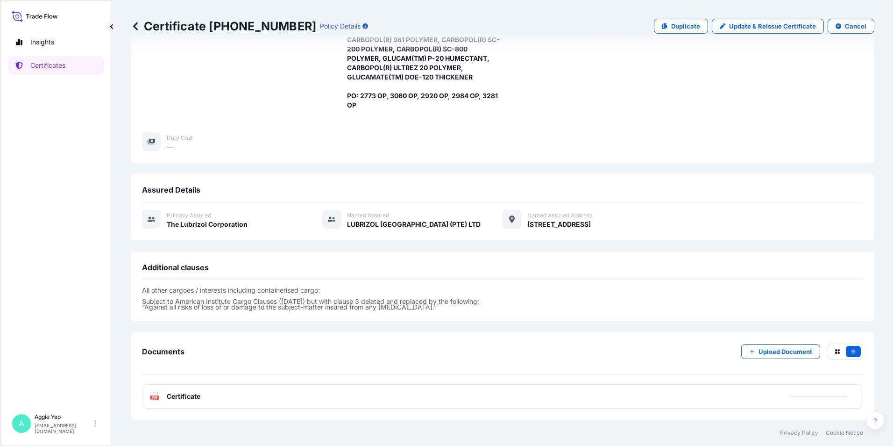
click at [241, 401] on div "PDF Certificate" at bounding box center [502, 396] width 721 height 24
click at [248, 396] on div "PDF Certificate" at bounding box center [502, 396] width 721 height 24
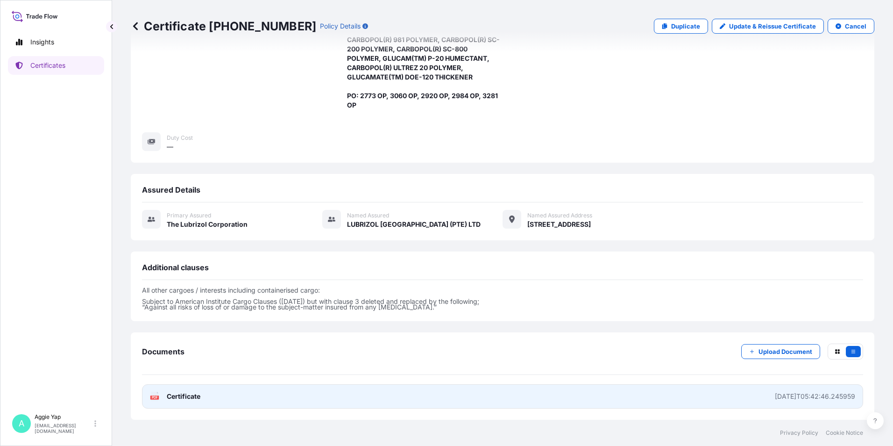
click at [254, 395] on link "PDF Certificate [DATE]T05:42:46.245959" at bounding box center [502, 396] width 721 height 24
